Goal: Task Accomplishment & Management: Manage account settings

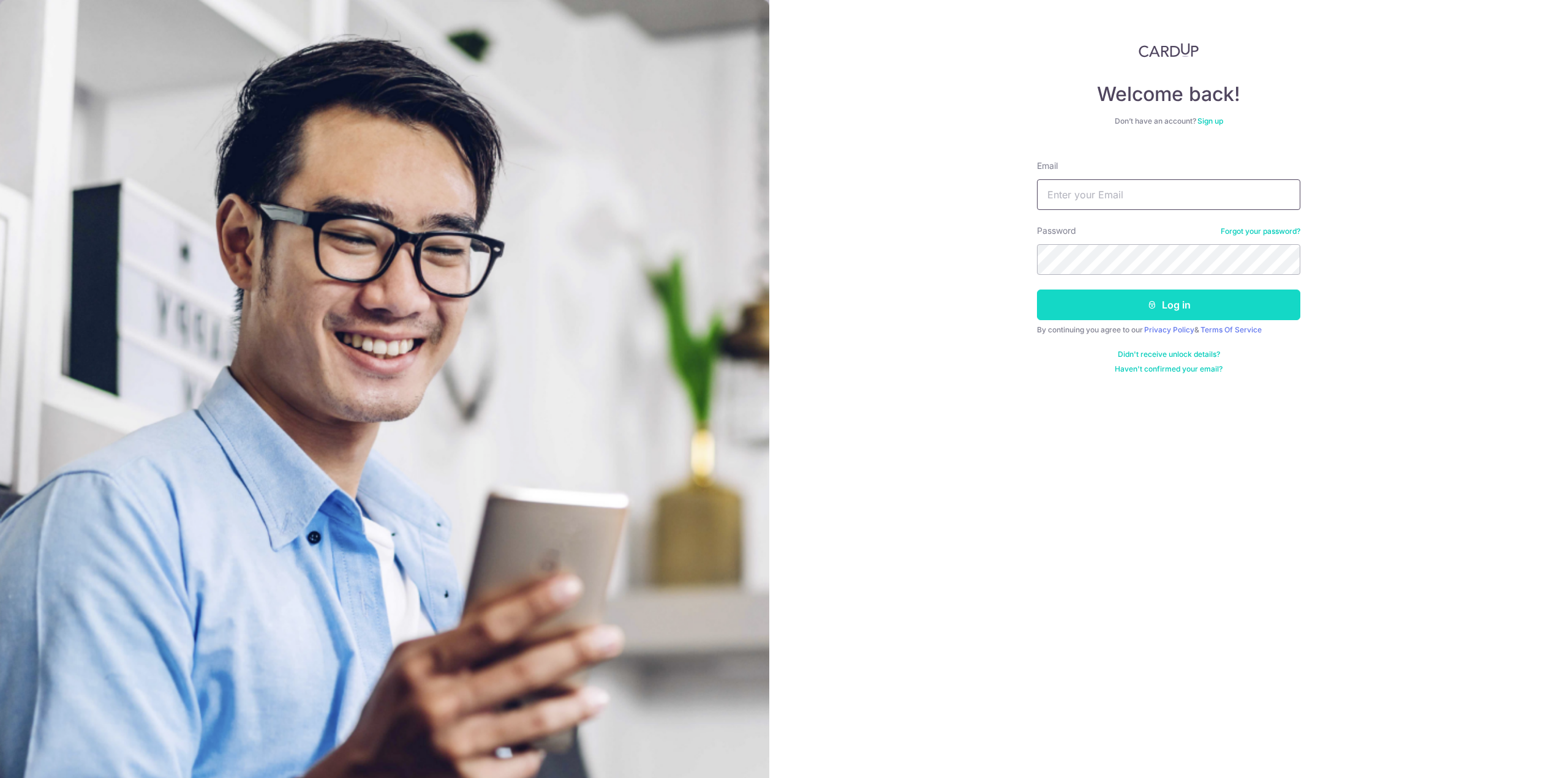
type input "[PERSON_NAME][EMAIL_ADDRESS][DOMAIN_NAME]"
click at [1103, 314] on button "Log in" at bounding box center [1169, 304] width 263 height 30
